Goal: Information Seeking & Learning: Learn about a topic

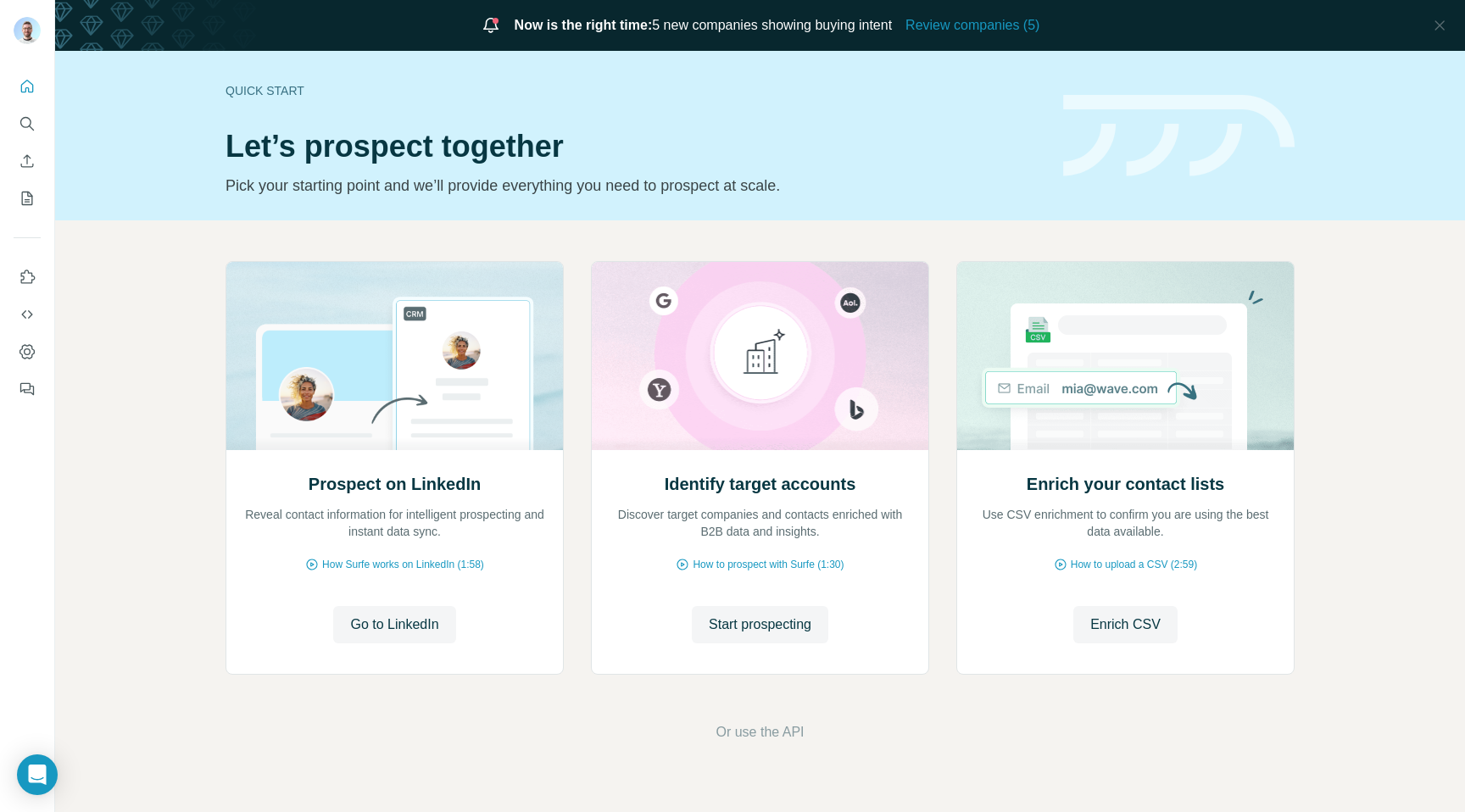
click at [969, 39] on div "Now is the right time: 5 new companies showing buying intent Review companies (…" at bounding box center [759, 25] width 1409 height 51
click at [966, 34] on span "Review companies (5)" at bounding box center [972, 25] width 134 height 21
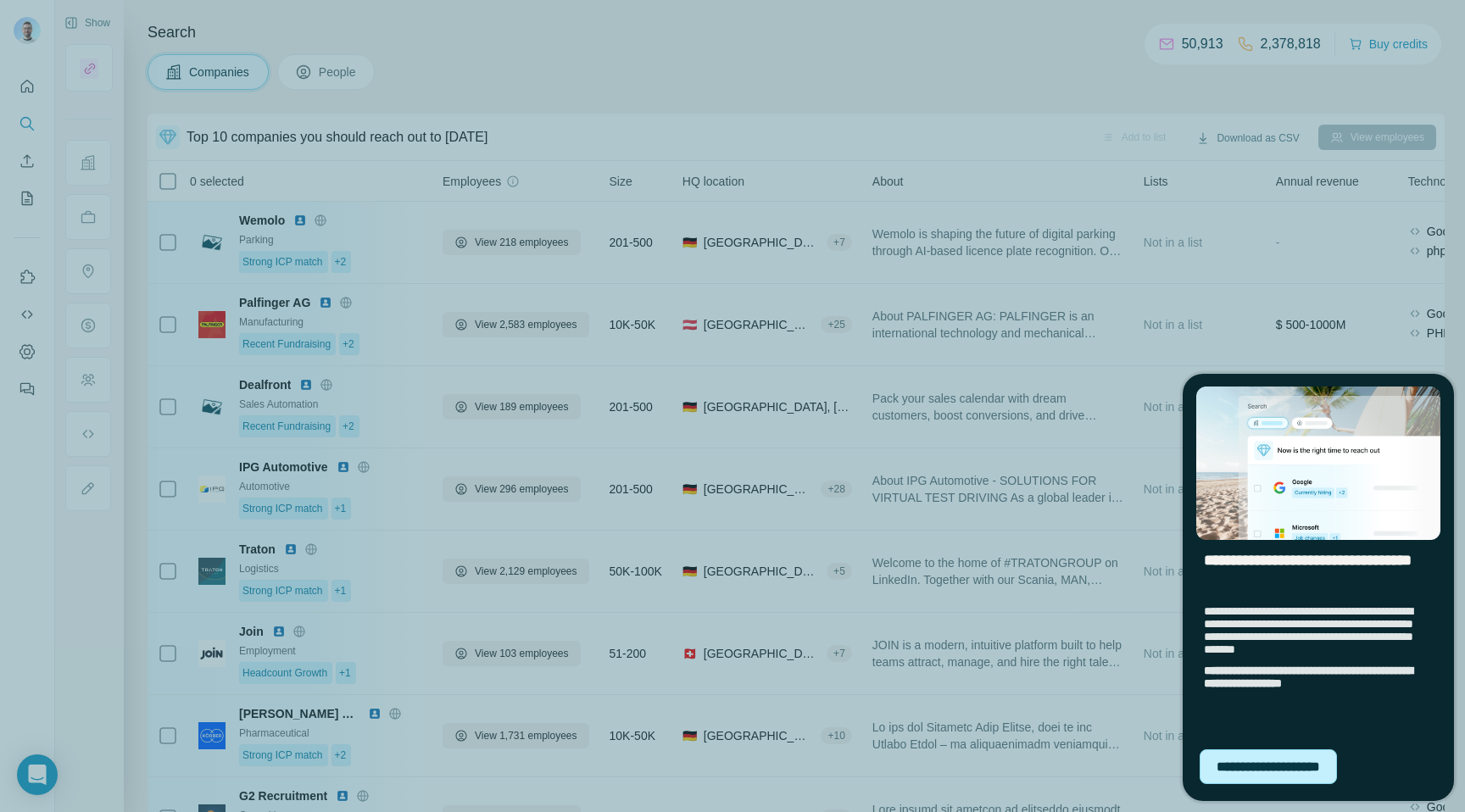
click at [1258, 761] on div "**********" at bounding box center [1268, 767] width 137 height 35
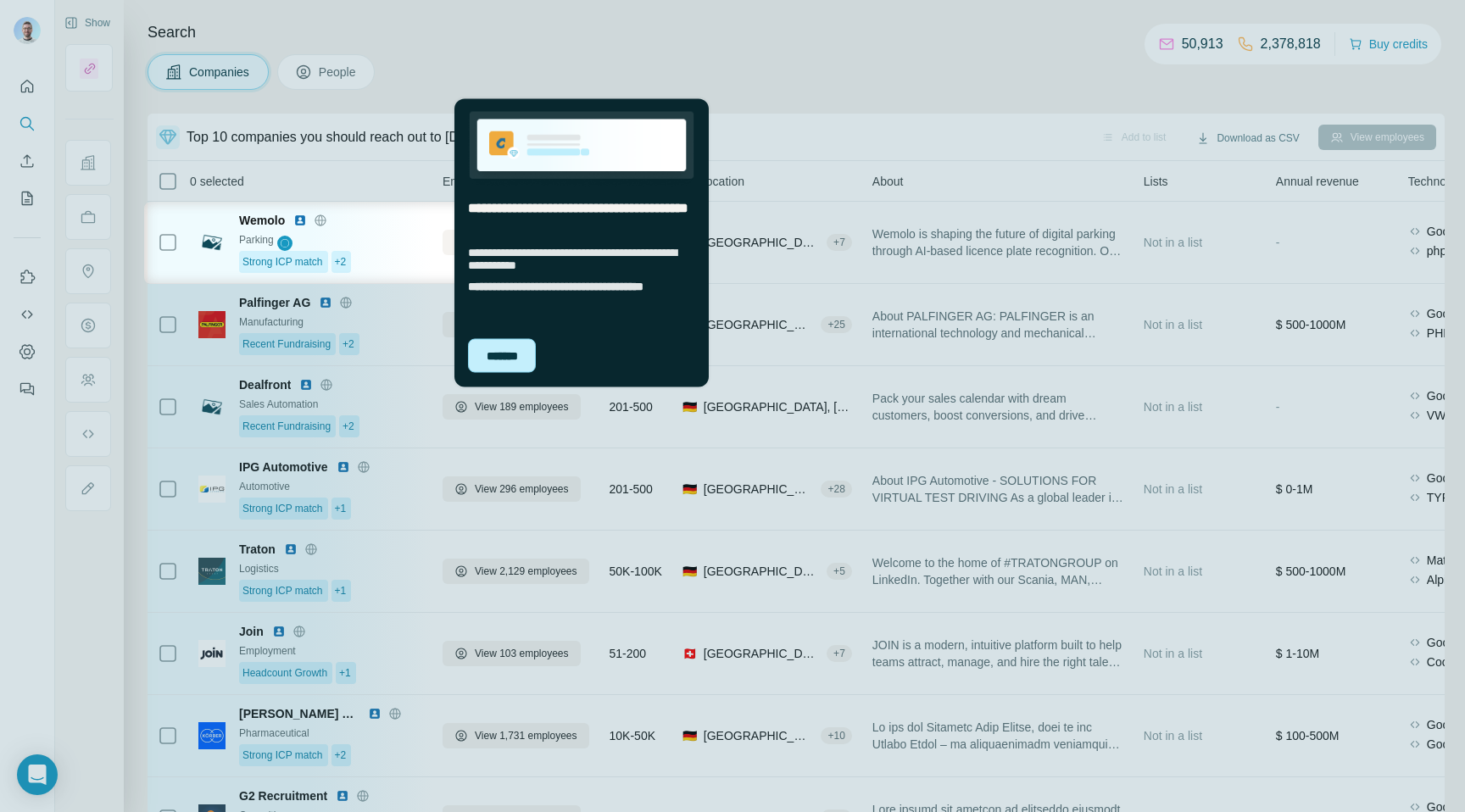
click at [514, 356] on div "*******" at bounding box center [501, 355] width 68 height 34
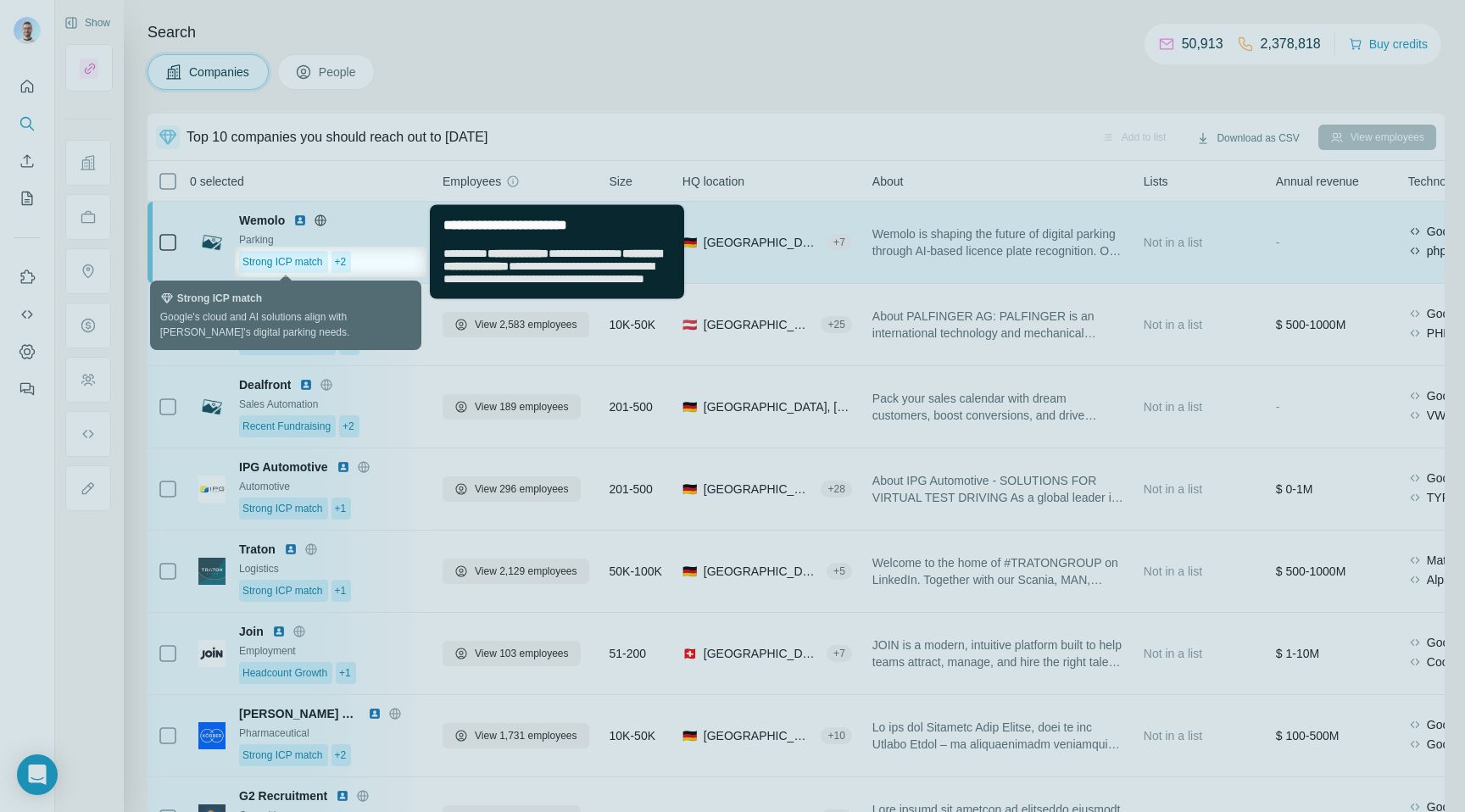
click at [326, 259] on div "Strong ICP match" at bounding box center [283, 261] width 89 height 23
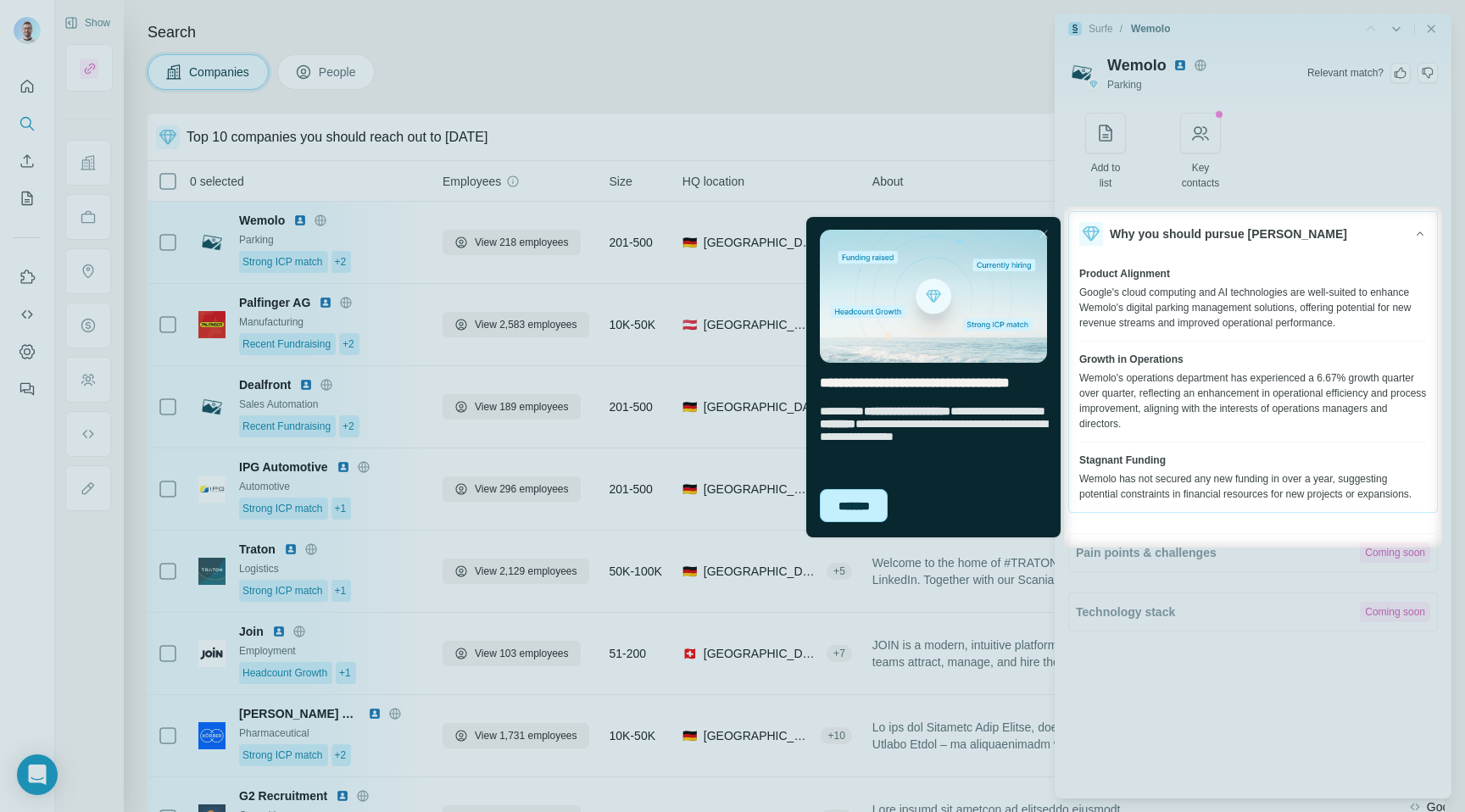
click at [871, 504] on div "*******" at bounding box center [853, 506] width 68 height 34
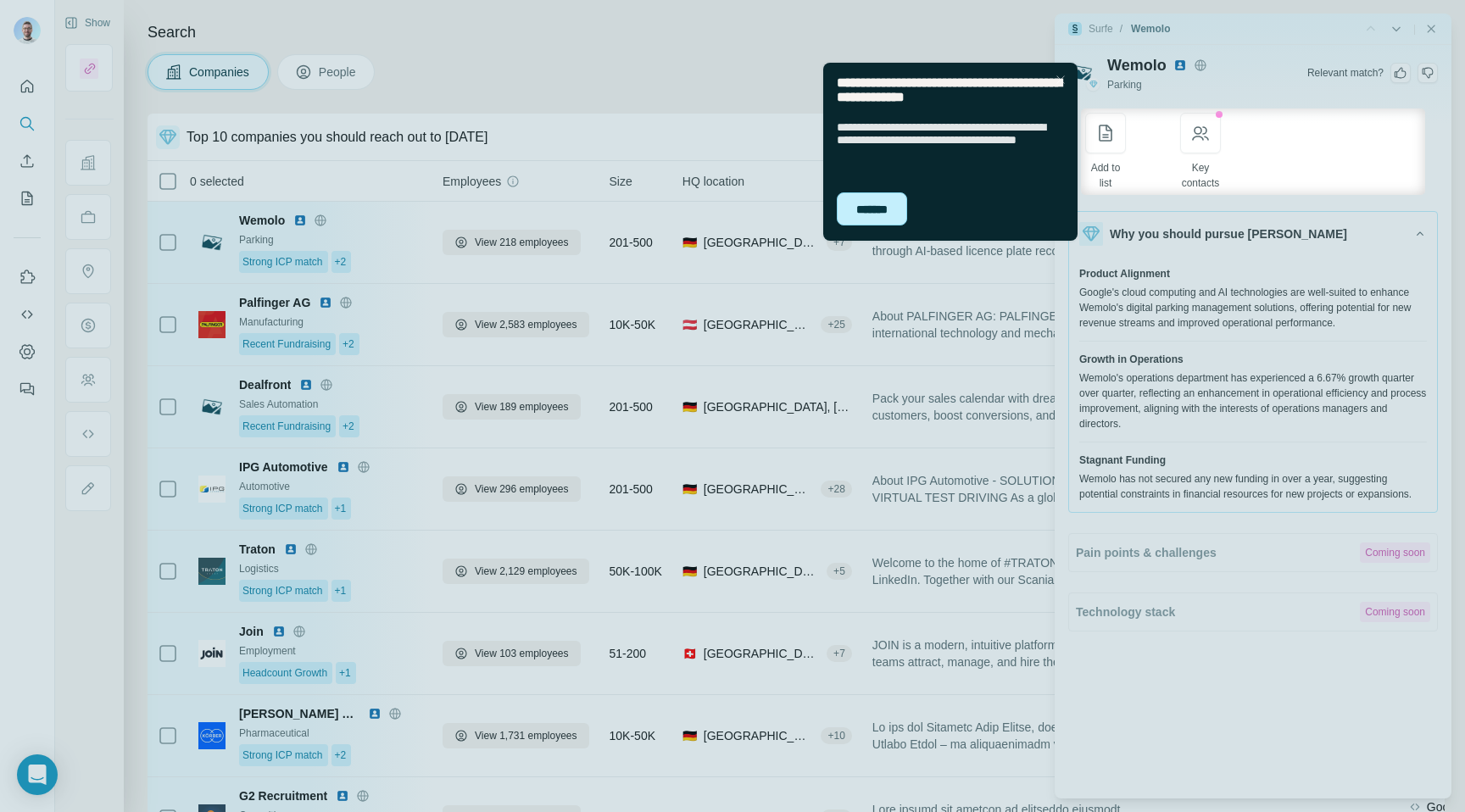
click at [886, 203] on div "*******" at bounding box center [872, 209] width 70 height 34
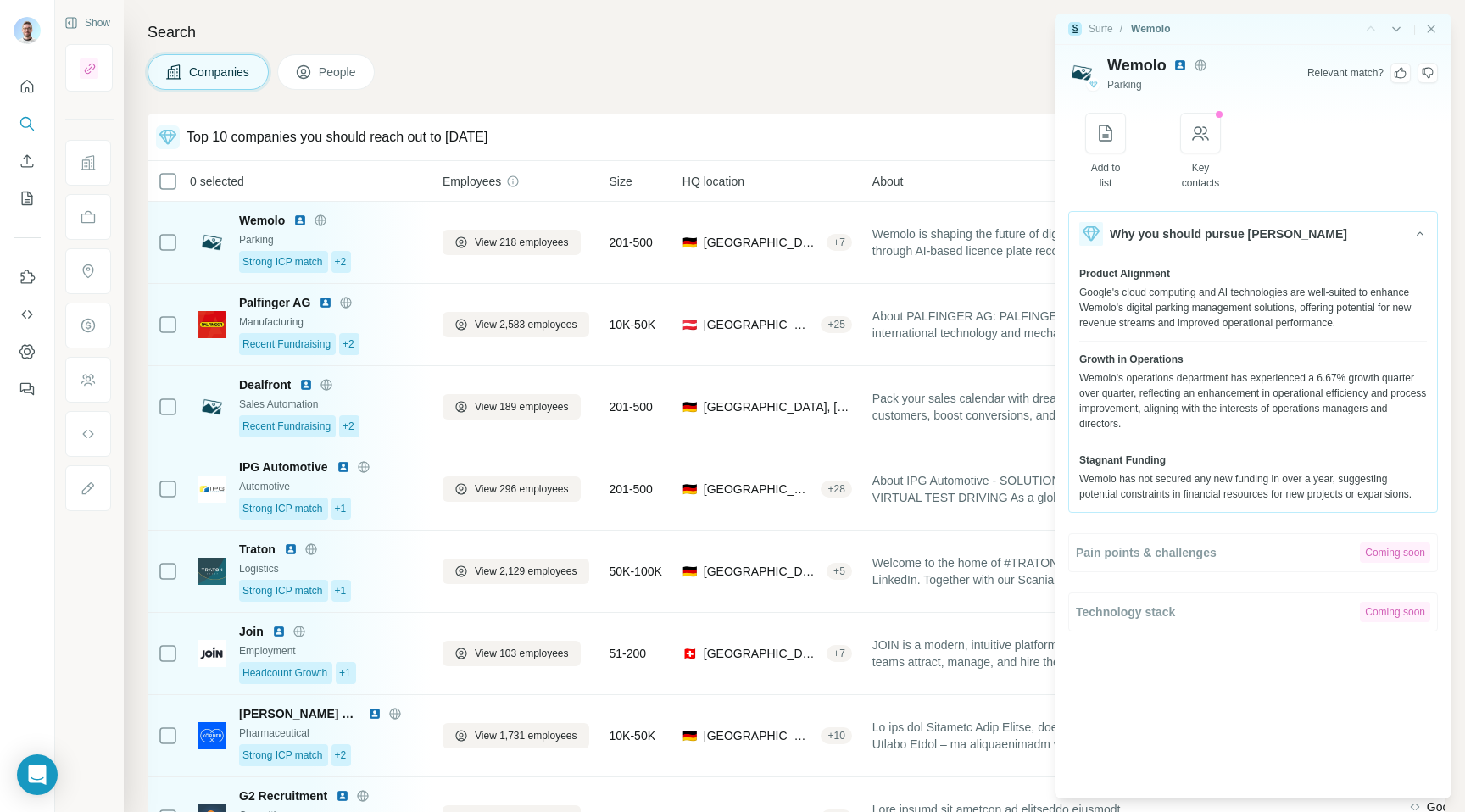
click at [993, 67] on div "Companies People" at bounding box center [796, 71] width 1297 height 35
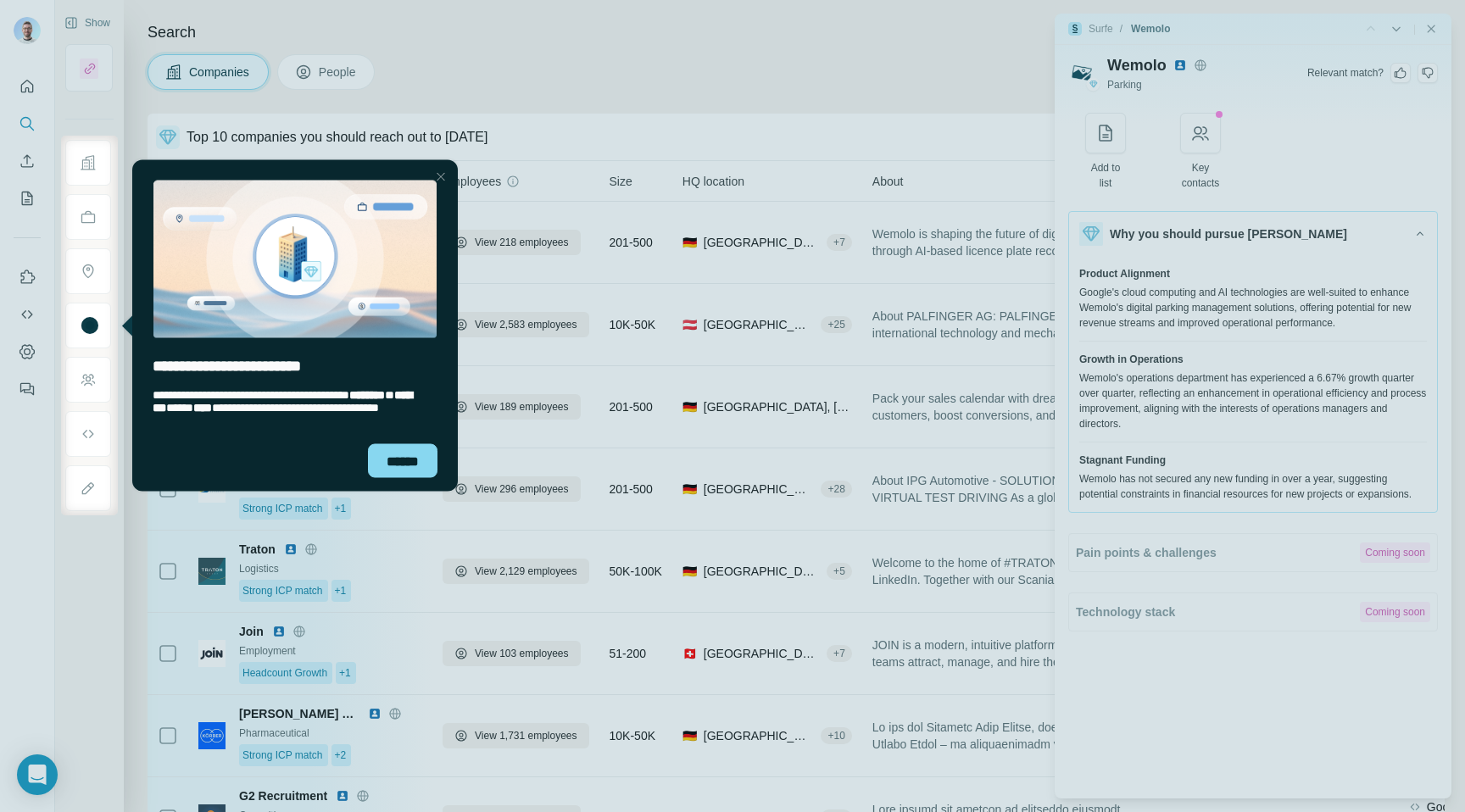
click at [1429, 23] on div at bounding box center [732, 68] width 1465 height 136
click at [391, 453] on div "******" at bounding box center [402, 460] width 69 height 34
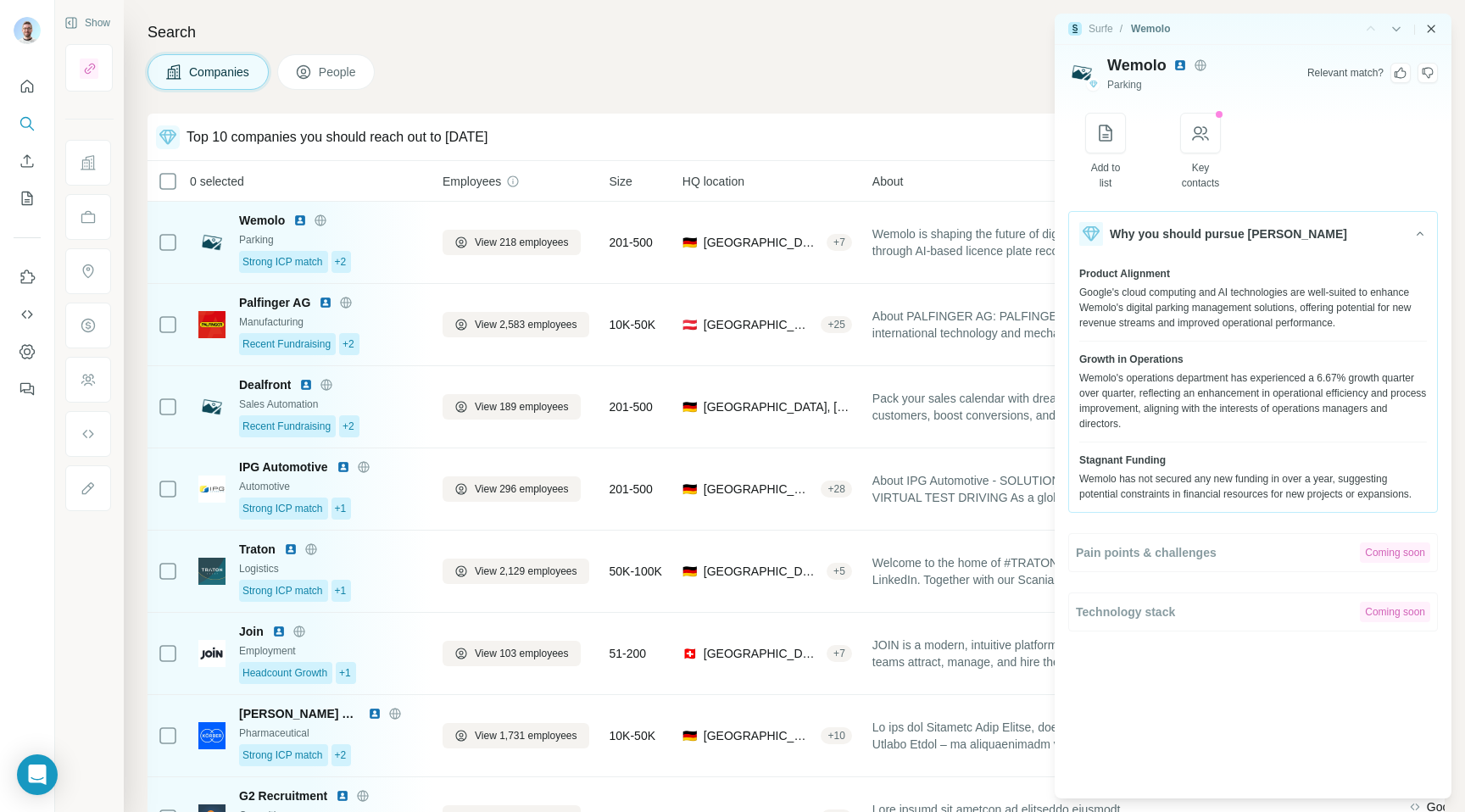
click at [1429, 35] on icon "Close side panel" at bounding box center [1431, 29] width 14 height 14
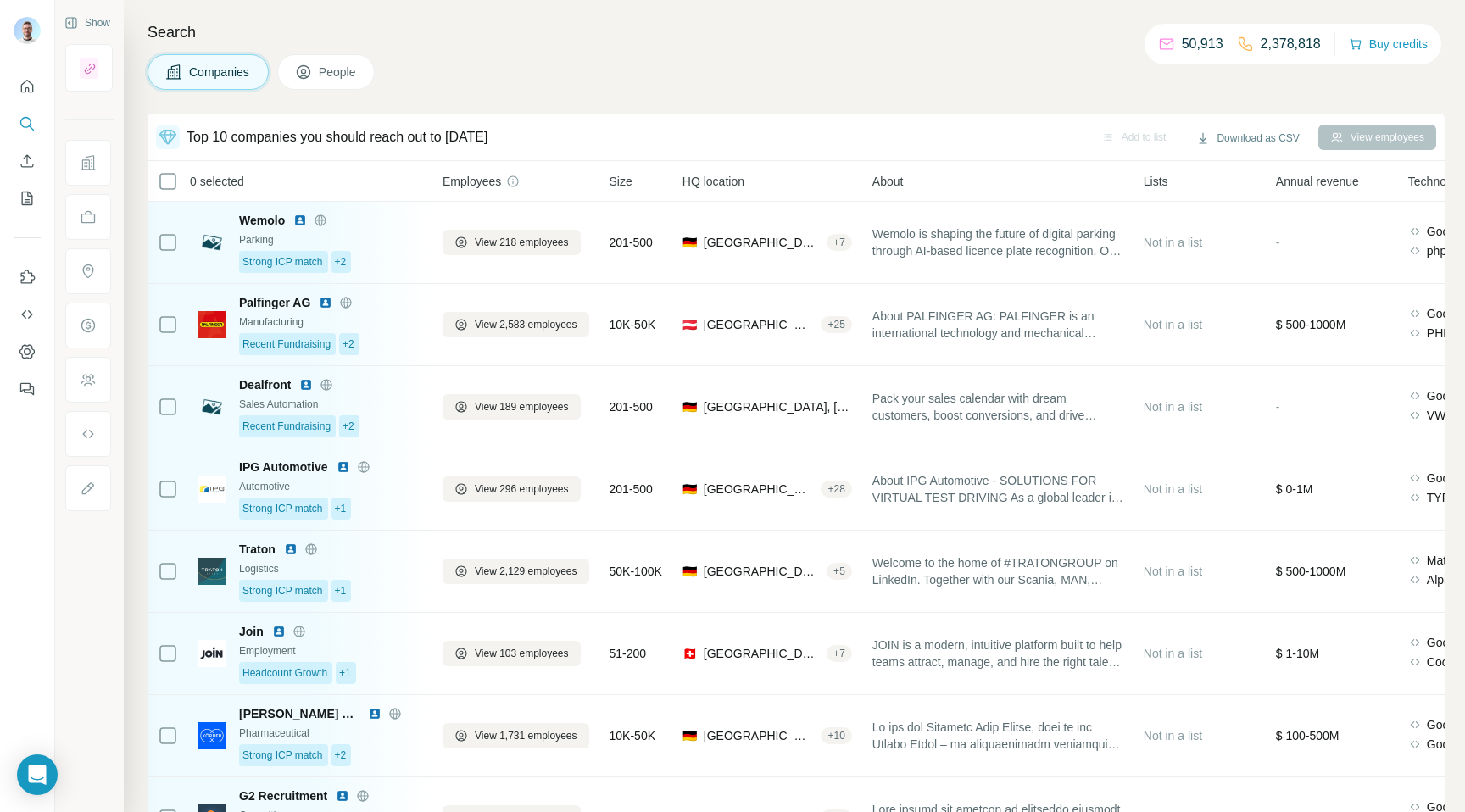
click at [869, 35] on h4 "Search" at bounding box center [796, 32] width 1297 height 23
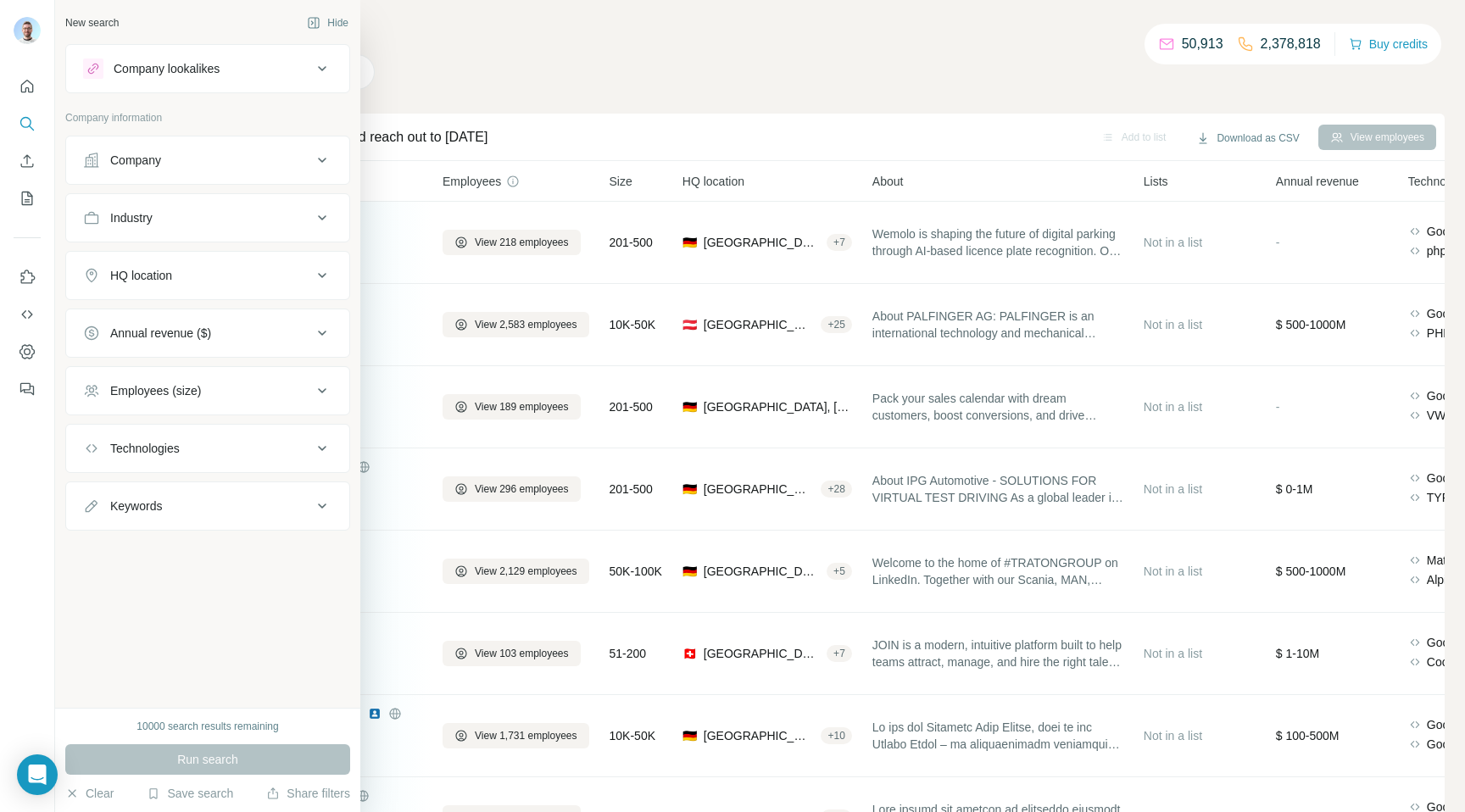
click at [158, 604] on div "New search Hide Company lookalikes Company information Company Industry HQ loca…" at bounding box center [207, 353] width 305 height 707
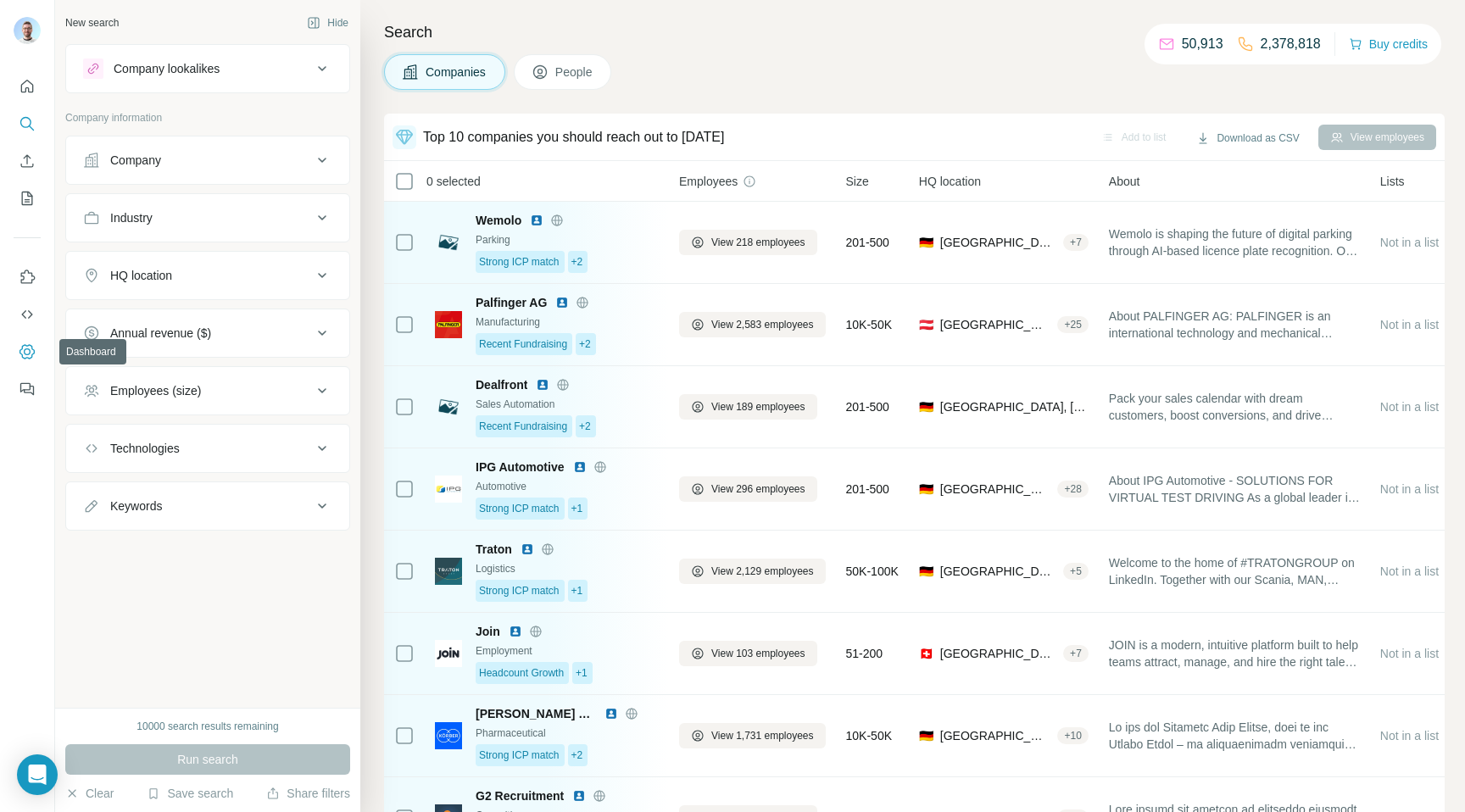
click at [27, 344] on icon "Dashboard" at bounding box center [26, 351] width 17 height 17
click at [757, 53] on div "Search Companies People Top 10 companies you should reach out to [DATE] Add to …" at bounding box center [912, 406] width 1105 height 812
click at [39, 84] on button "Quick start" at bounding box center [27, 86] width 27 height 30
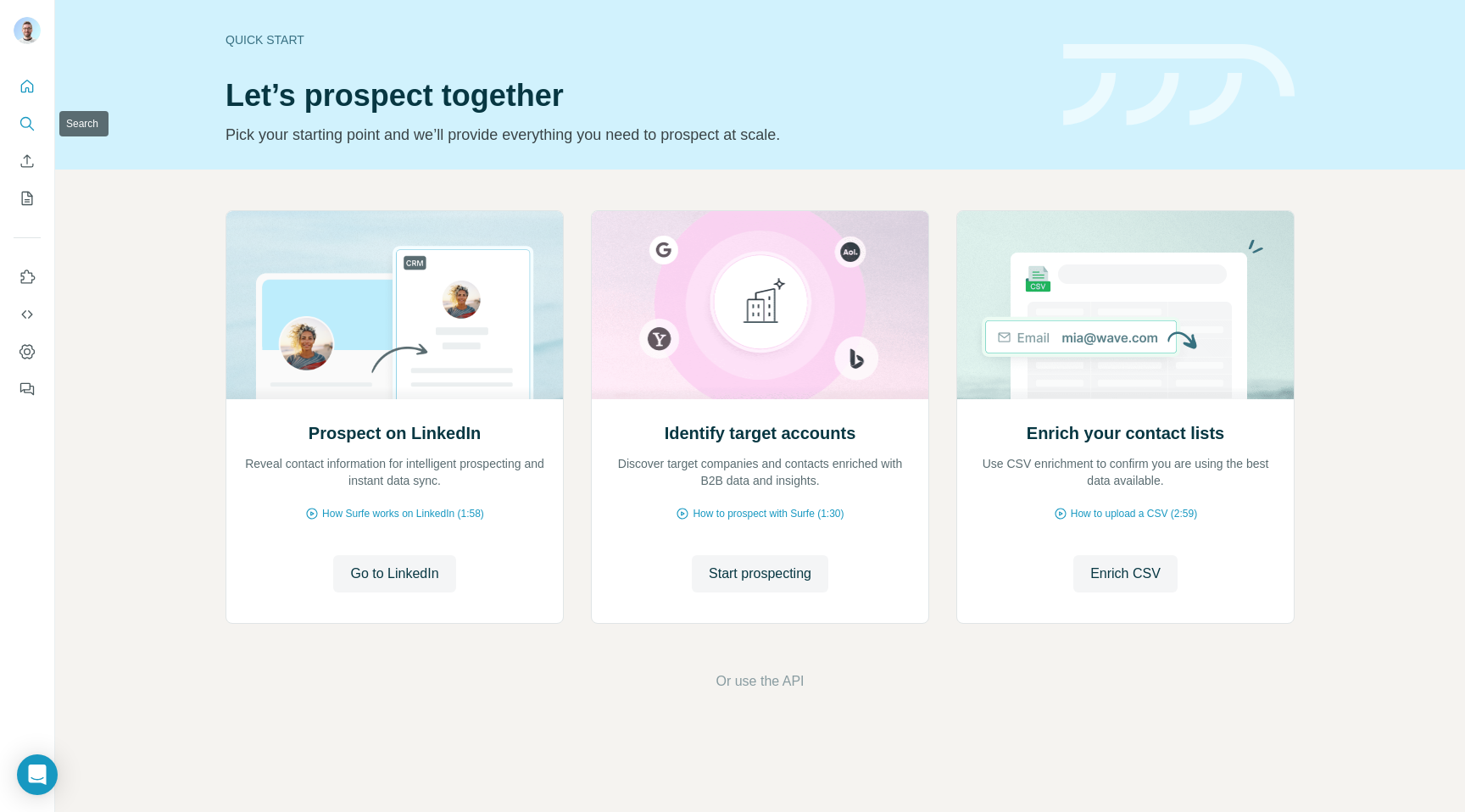
click at [23, 121] on icon "Search" at bounding box center [26, 123] width 17 height 17
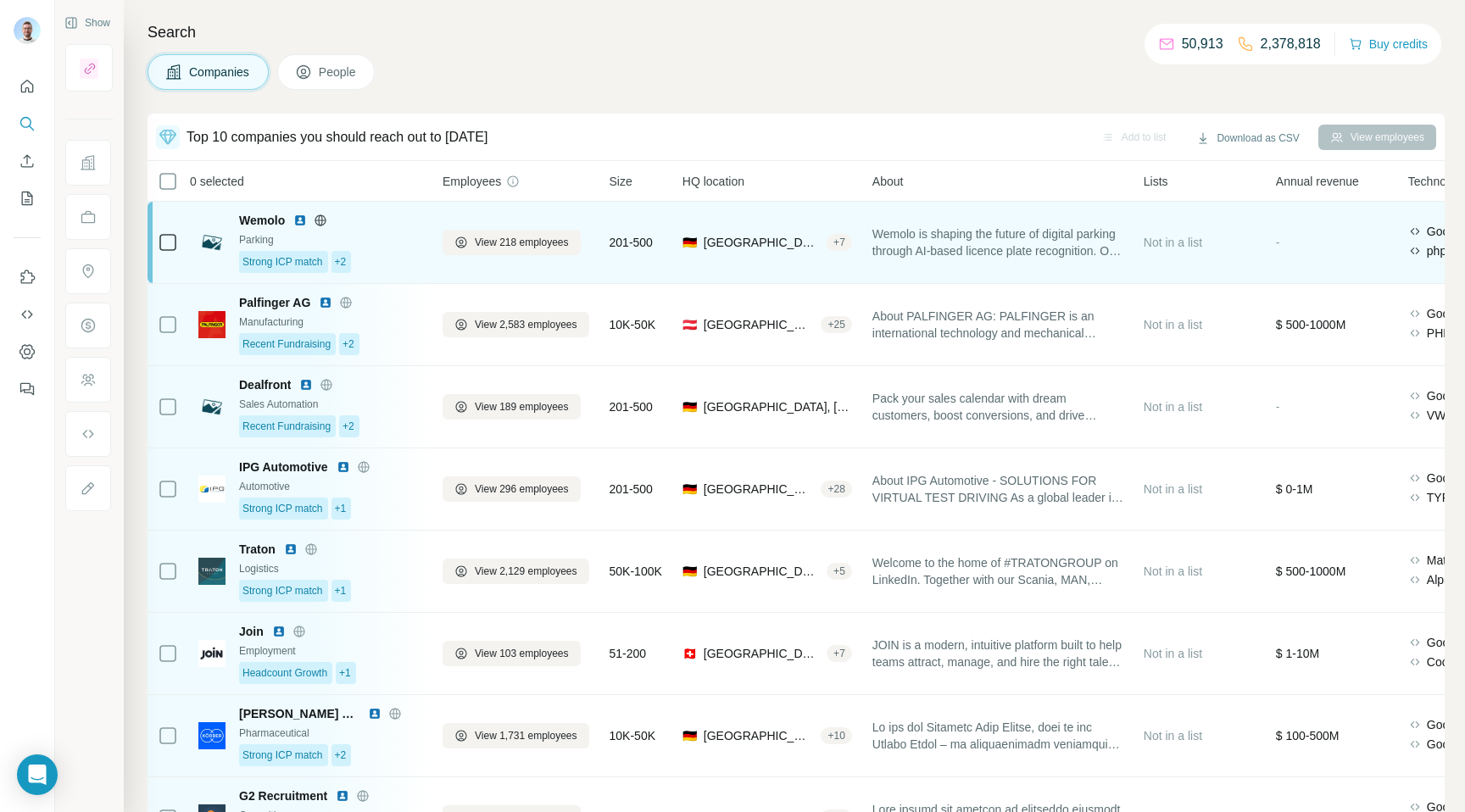
click at [298, 274] on td "Wemolo Parking Strong ICP match +2" at bounding box center [309, 243] width 244 height 82
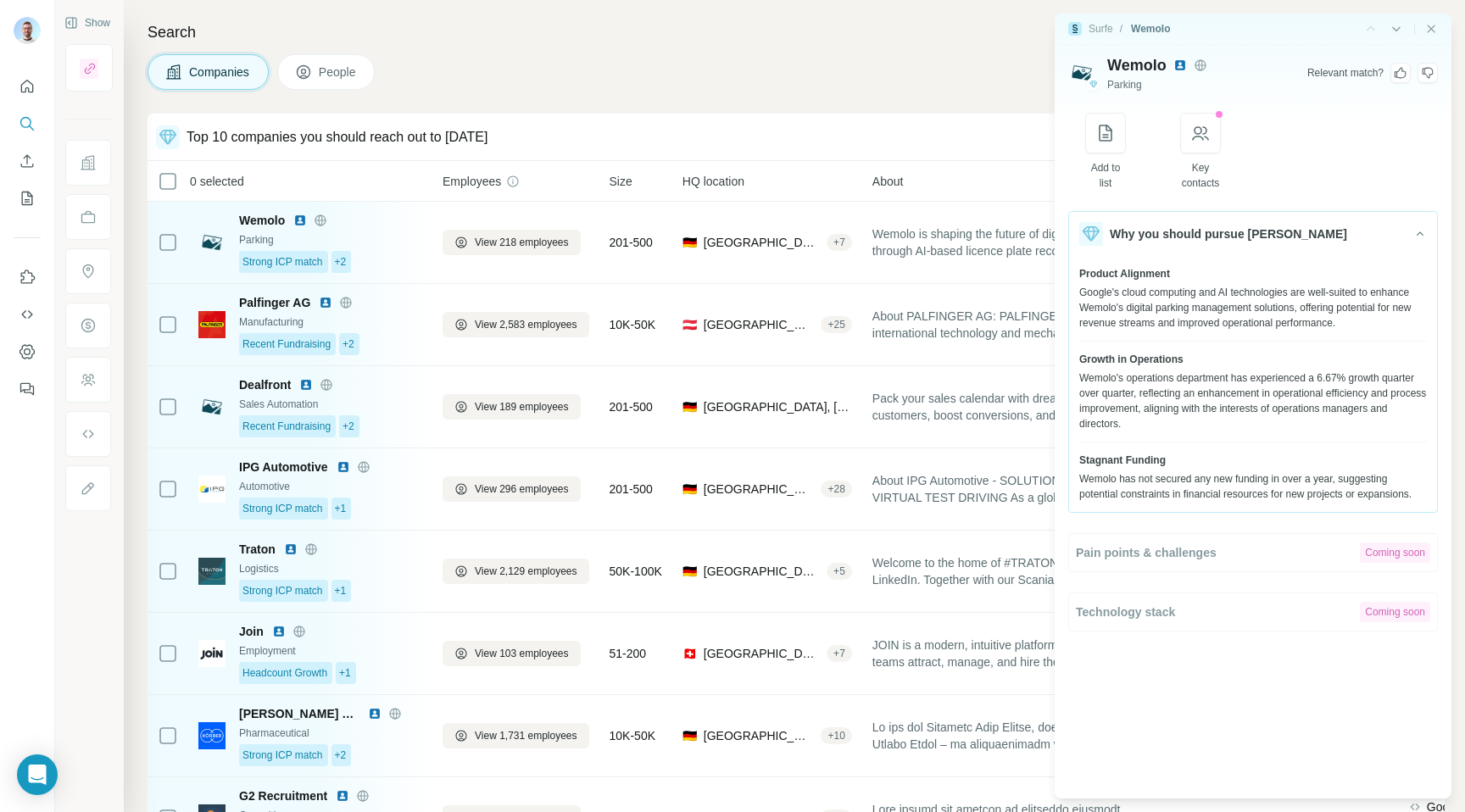
click at [977, 95] on div "Search Companies People Top 10 companies you should reach out to [DATE] Add to …" at bounding box center [794, 406] width 1341 height 812
click at [1430, 29] on icon "Close side panel" at bounding box center [1431, 29] width 14 height 14
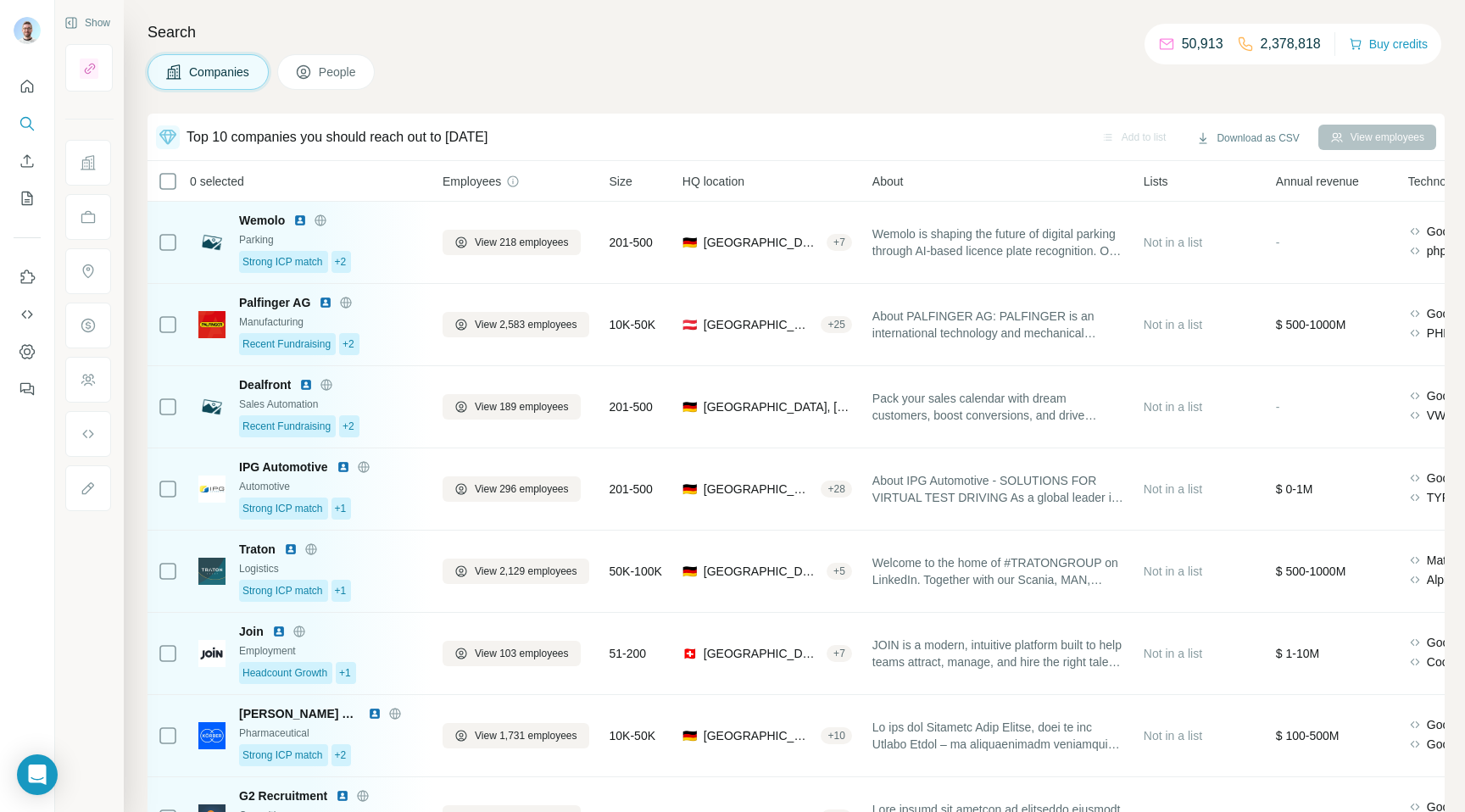
click at [871, 39] on h4 "Search" at bounding box center [796, 32] width 1297 height 23
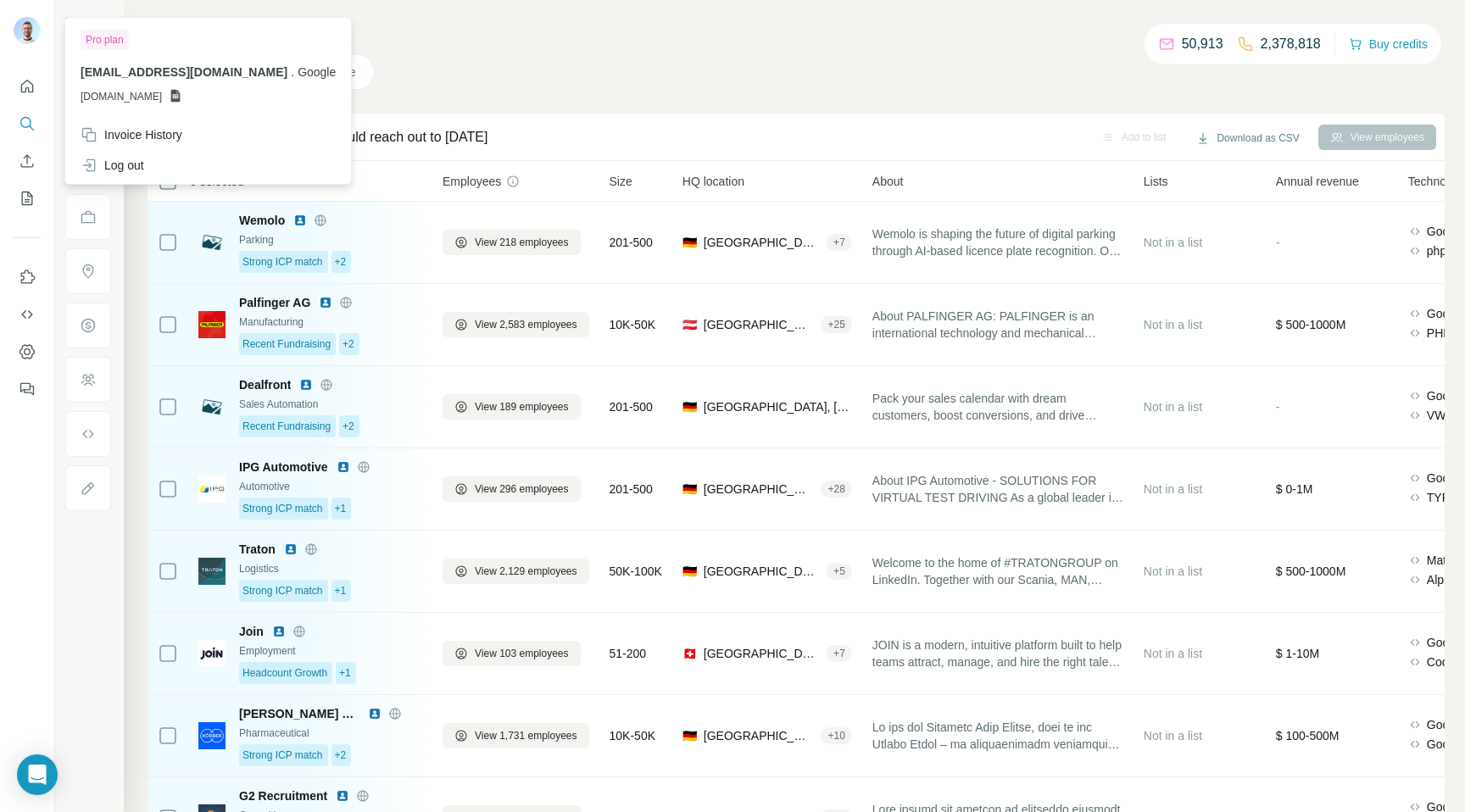
click at [32, 35] on img at bounding box center [27, 30] width 27 height 27
click at [167, 87] on div "[EMAIL_ADDRESS][DOMAIN_NAME] . Google [DOMAIN_NAME]" at bounding box center [207, 84] width 255 height 41
click at [167, 76] on span "[EMAIL_ADDRESS][DOMAIN_NAME]" at bounding box center [183, 72] width 206 height 14
click at [594, 76] on div "Companies People" at bounding box center [796, 71] width 1297 height 35
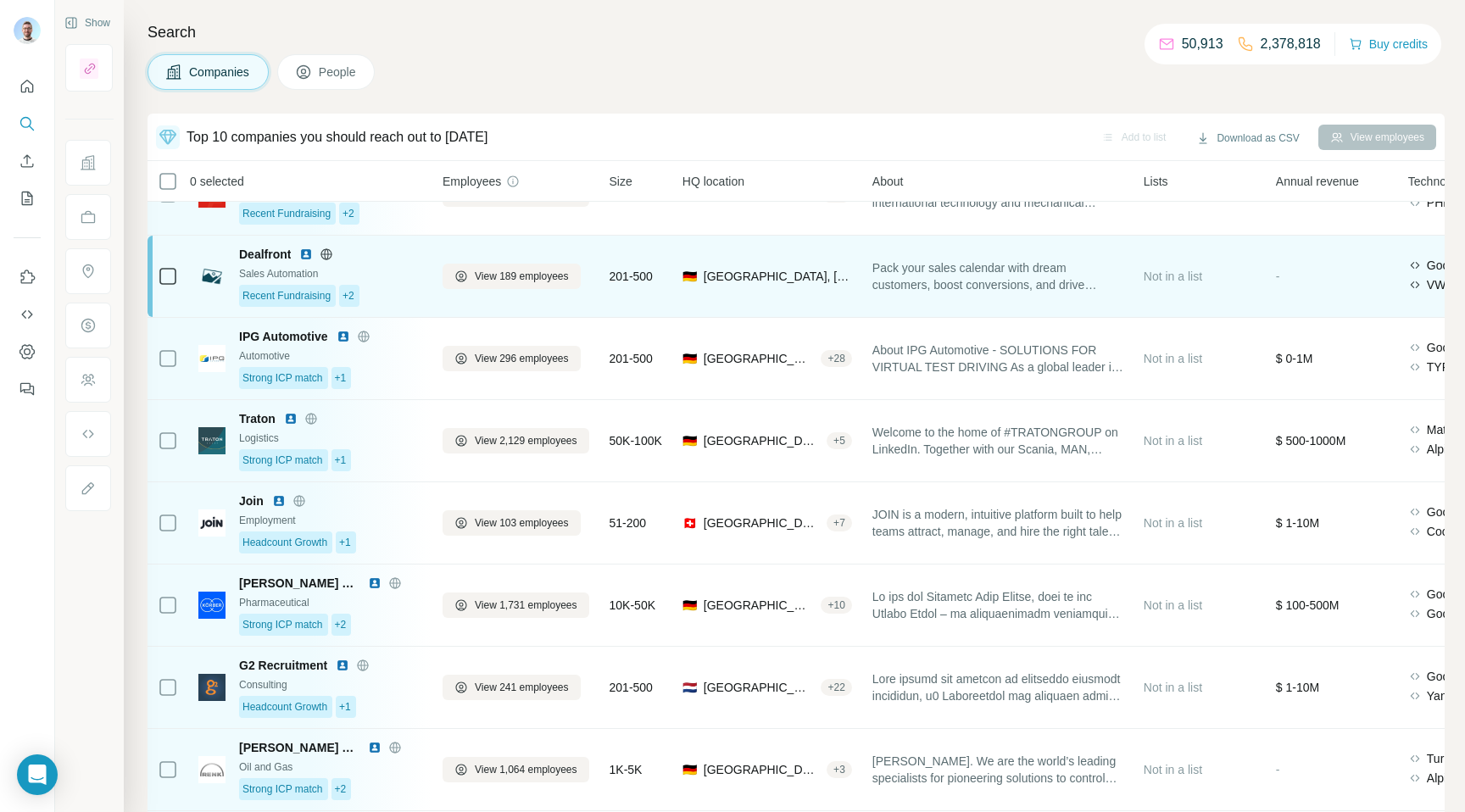
scroll to position [155, 0]
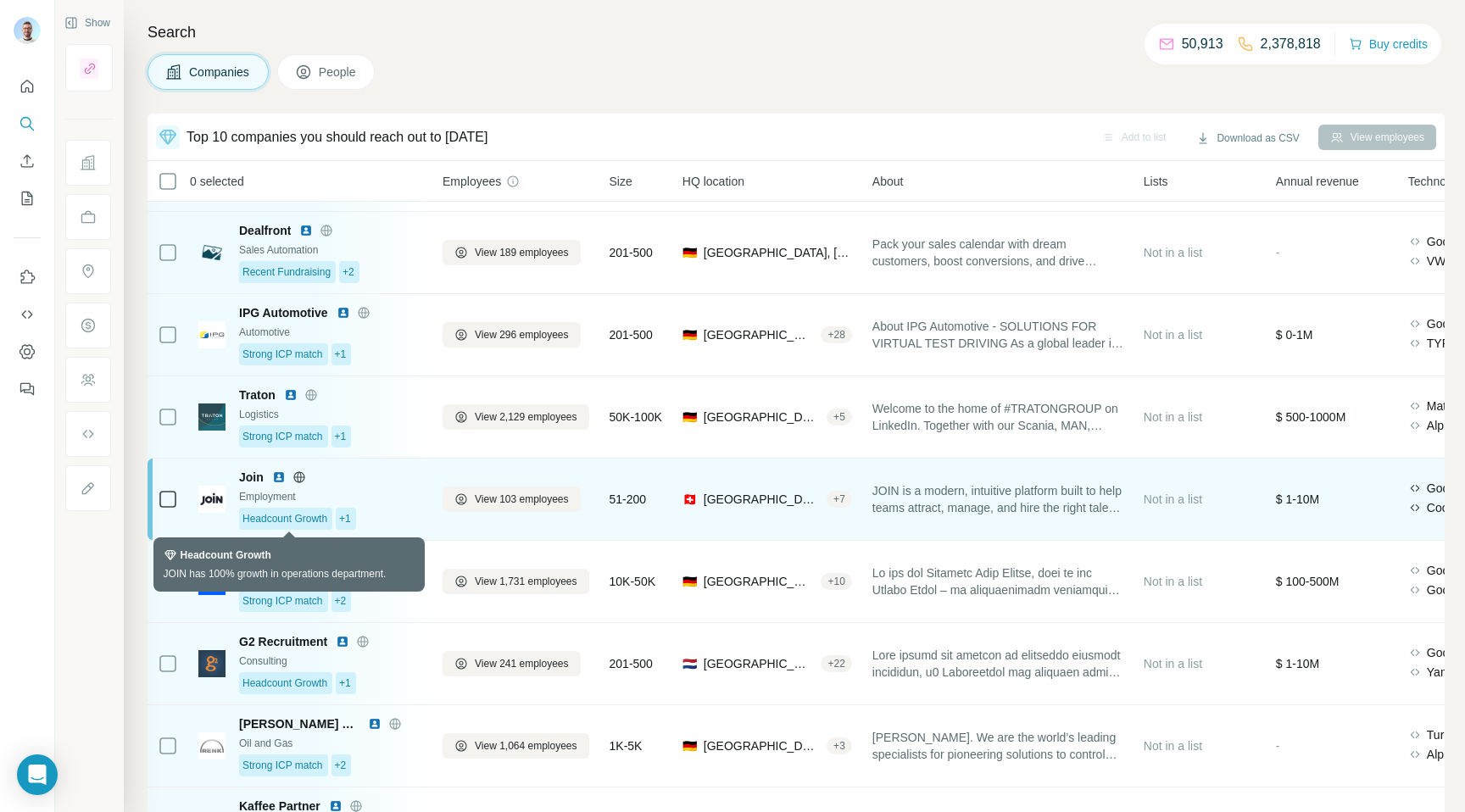
click at [288, 512] on span "Headcount Growth" at bounding box center [285, 519] width 85 height 16
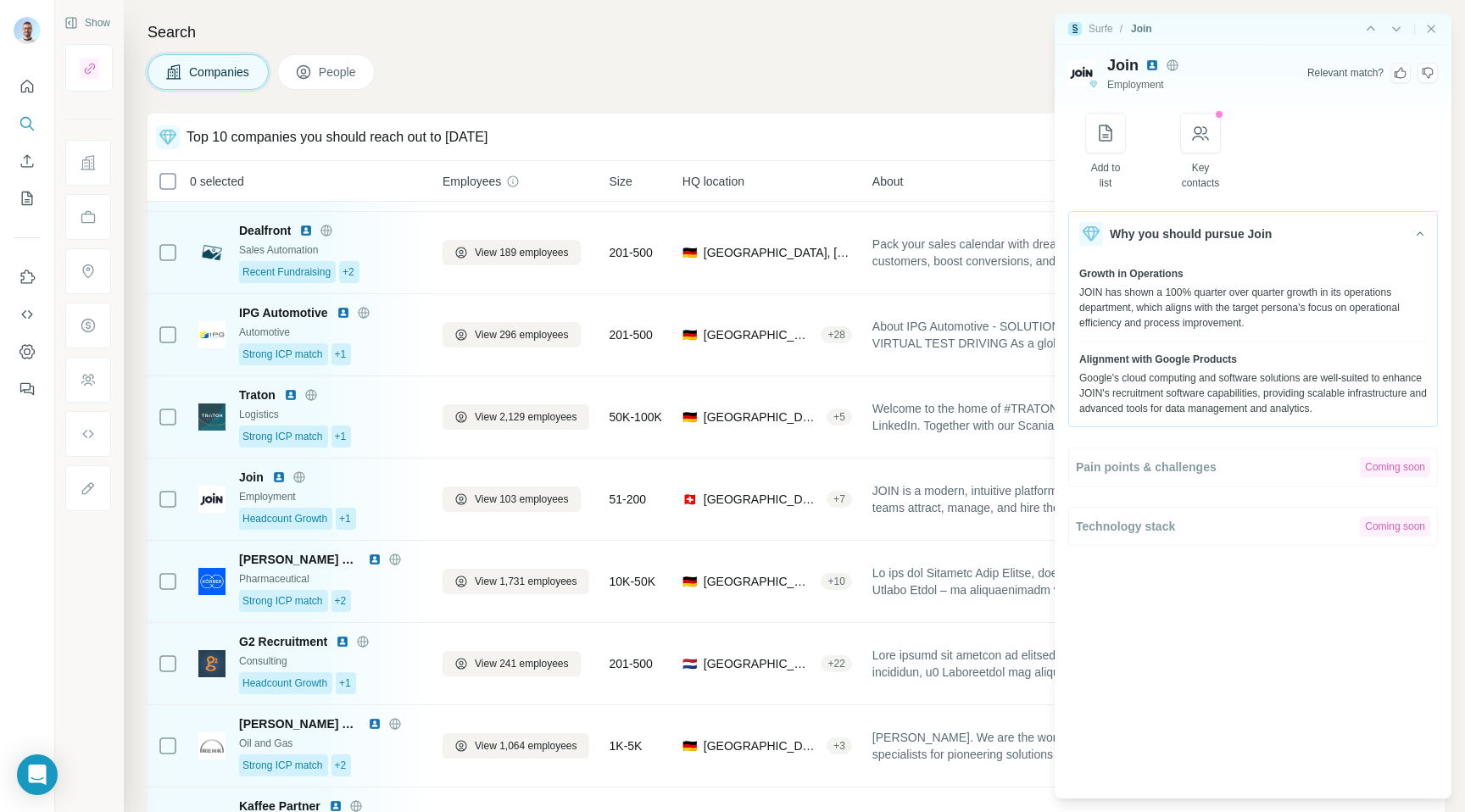
click at [846, 67] on div "Companies People" at bounding box center [796, 71] width 1297 height 35
